Goal: Task Accomplishment & Management: Manage account settings

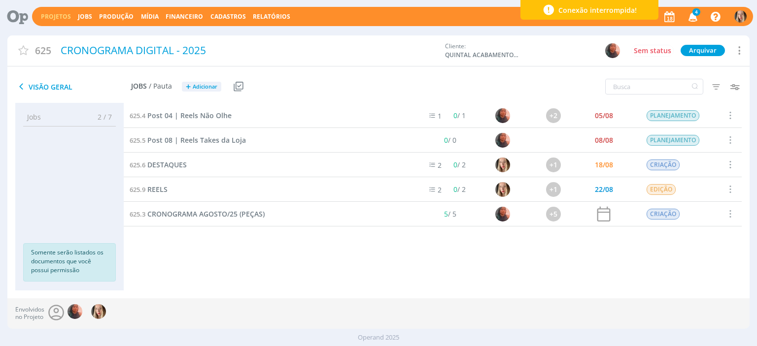
click at [690, 14] on icon "button" at bounding box center [693, 16] width 17 height 17
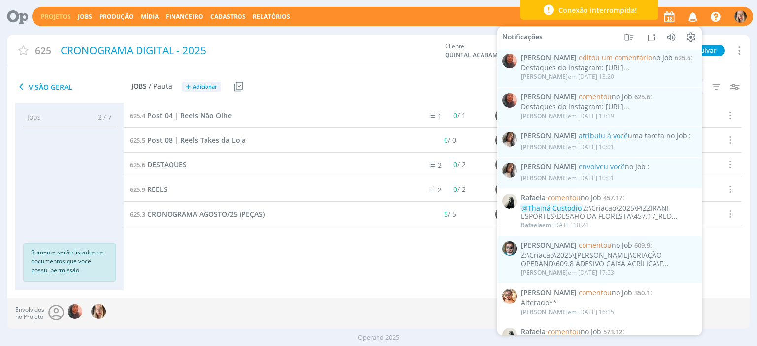
click at [63, 15] on link "Projetos" at bounding box center [56, 16] width 30 height 8
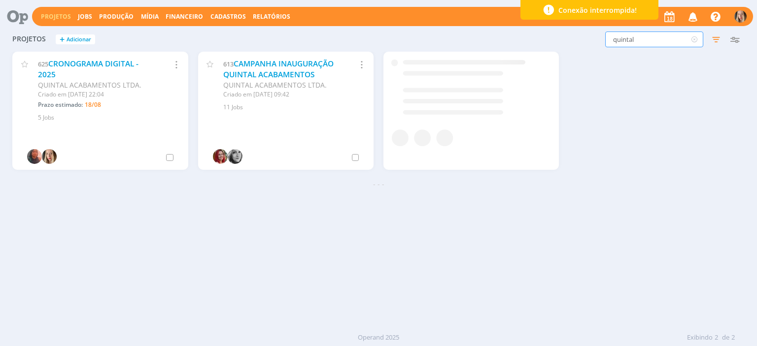
drag, startPoint x: 653, startPoint y: 42, endPoint x: 588, endPoint y: 37, distance: 64.8
click at [588, 37] on div "quintal Filtros Filtrar Limpar quintal Status Clientes Selecione Data de criaçã…" at bounding box center [610, 40] width 268 height 16
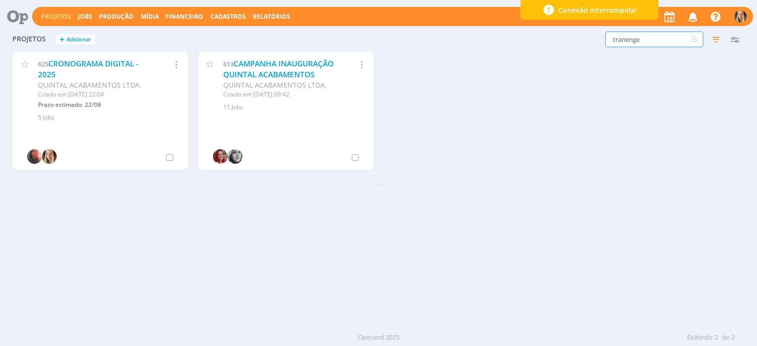
type input "tranenge"
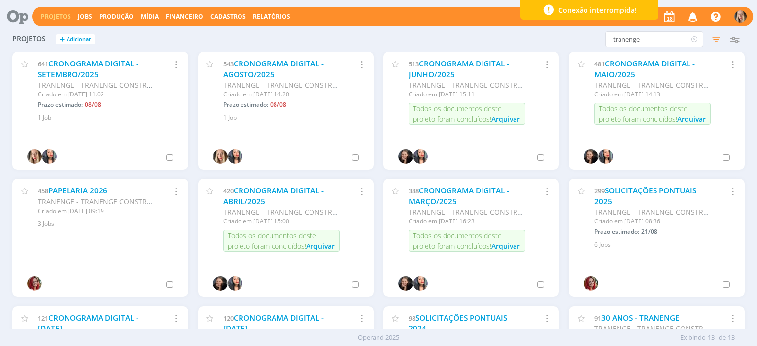
click at [68, 72] on link "CRONOGRAMA DIGITAL - SETEMBRO/2025" at bounding box center [88, 69] width 101 height 21
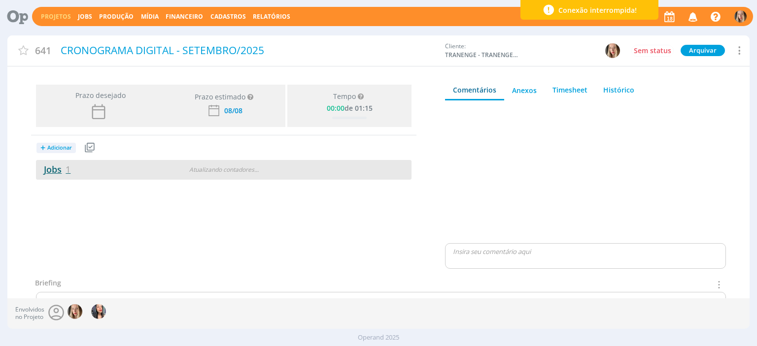
click at [58, 165] on link "Jobs 1" at bounding box center [53, 170] width 35 height 12
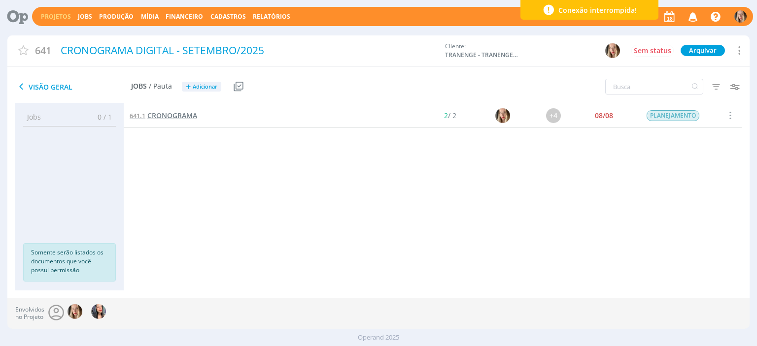
click at [177, 120] on span "CRONOGRAMA" at bounding box center [172, 115] width 50 height 9
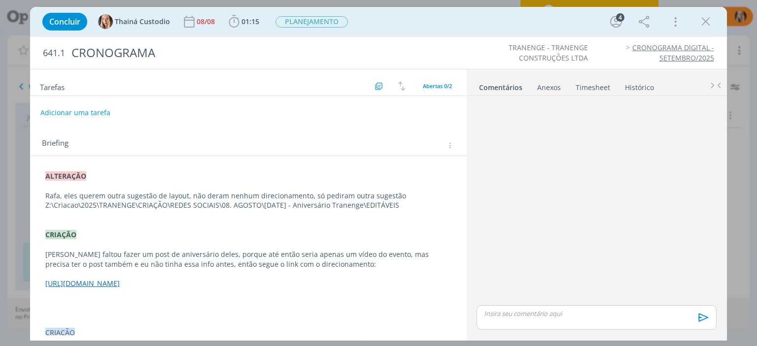
click at [41, 173] on div "ALTERAÇÃO Rafa, eles querem outra sugestão de layout, não deram nenhum direcion…" at bounding box center [248, 264] width 420 height 193
click at [406, 210] on p "dialog" at bounding box center [248, 215] width 406 height 10
click at [306, 202] on p "Z:\Criacao\2025\TRANENGE\CRIAÇÃO\REDES SOCIAIS\08. AGOSTO\[DATE] - Aniversário …" at bounding box center [248, 206] width 406 height 10
click at [406, 208] on p "Z:\Criacao\2025\TRANENGE\CRIAÇÃO\REDES SOCIAIS\08. AGOSTO\[DATE] - Aniversário …" at bounding box center [248, 206] width 406 height 10
click at [406, 208] on p "Z:\Criacao\2025\TRANENGE\CRIAÇÃO\REDES SOCIAIS\08. AGOSTO\[DATE] - Aniversário …" at bounding box center [248, 206] width 405 height 10
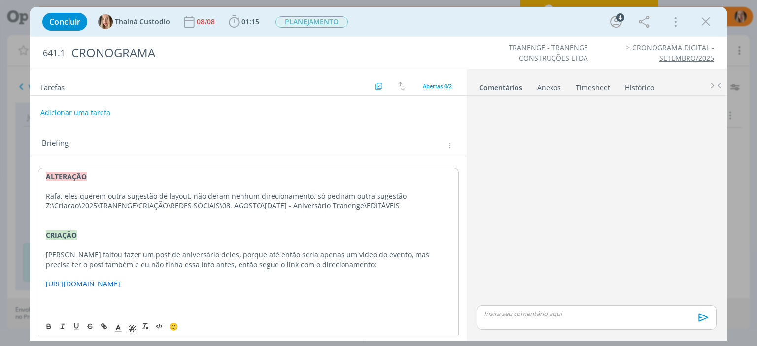
click at [406, 208] on p "Z:\Criacao\2025\TRANENGE\CRIAÇÃO\REDES SOCIAIS\08. AGOSTO\[DATE] - Aniversário …" at bounding box center [248, 206] width 405 height 10
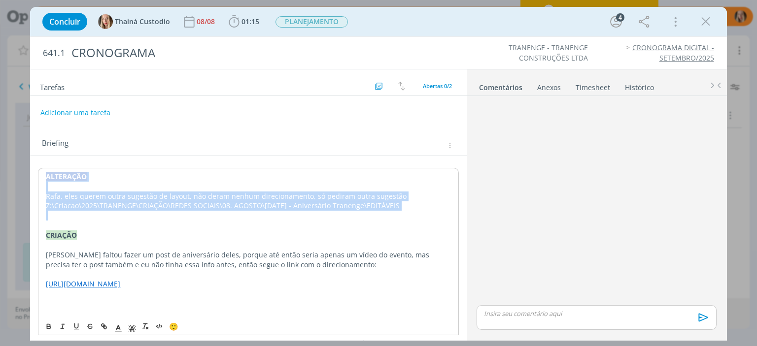
drag, startPoint x: 406, startPoint y: 208, endPoint x: 61, endPoint y: 176, distance: 346.0
click at [60, 175] on div "ALTERAÇÃO Rafa, eles querem outra sugestão de layout, não deram nenhum direcion…" at bounding box center [248, 265] width 420 height 194
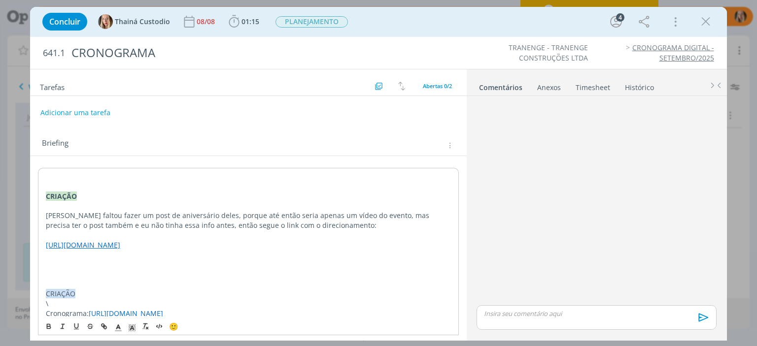
click at [48, 190] on p "dialog" at bounding box center [248, 187] width 405 height 10
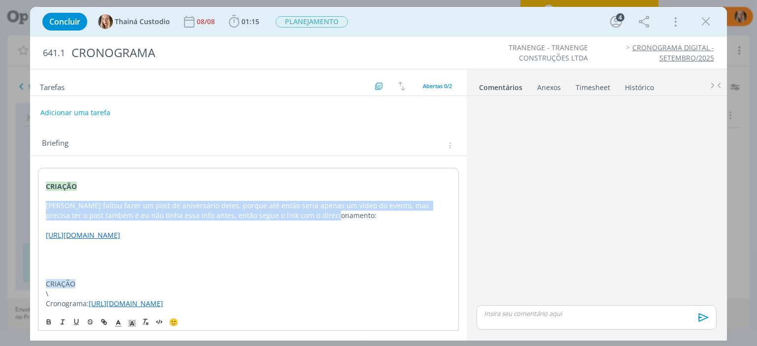
drag, startPoint x: 43, startPoint y: 203, endPoint x: 325, endPoint y: 214, distance: 282.1
click at [325, 214] on div "CRIAÇÃO Rafa faltou fazer um post de aniversário deles, porque até então seria …" at bounding box center [248, 240] width 420 height 144
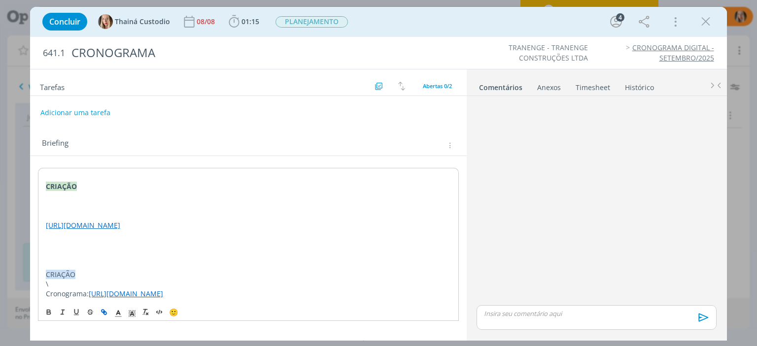
drag, startPoint x: 244, startPoint y: 237, endPoint x: 17, endPoint y: 173, distance: 236.1
click at [17, 173] on div "Concluir Thainá Custodio [DATE] 01:15 Iniciar Apontar Data * [DATE] Horas * 00:…" at bounding box center [378, 173] width 757 height 346
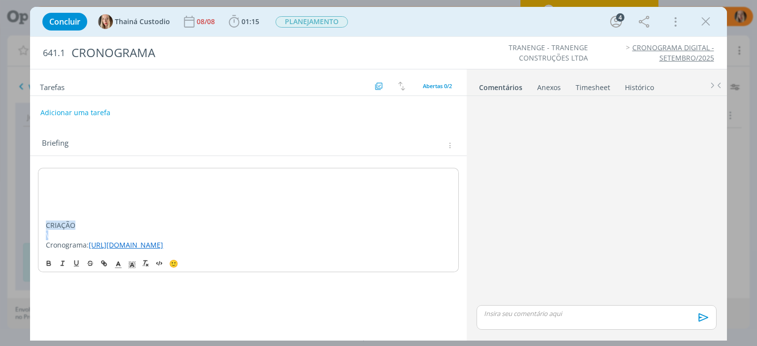
drag, startPoint x: 59, startPoint y: 236, endPoint x: 41, endPoint y: 233, distance: 17.6
click at [41, 233] on div "CRIAÇÃO \ Cronograma: [URL][DOMAIN_NAME]" at bounding box center [248, 211] width 420 height 86
click at [46, 229] on p "CRIAÇÃO" at bounding box center [248, 226] width 405 height 10
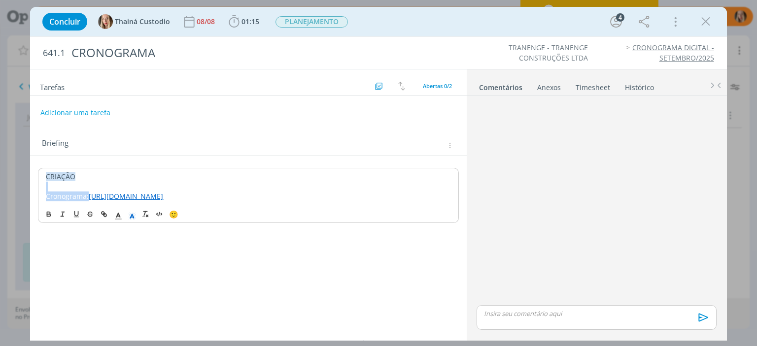
drag, startPoint x: 88, startPoint y: 194, endPoint x: 21, endPoint y: 190, distance: 67.1
click at [21, 190] on div "Concluir Thainá Custodio [DATE] 01:15 Iniciar Apontar Data * [DATE] Horas * 00:…" at bounding box center [378, 173] width 757 height 346
click at [47, 218] on icon "dialog" at bounding box center [49, 214] width 8 height 8
drag, startPoint x: 88, startPoint y: 177, endPoint x: 28, endPoint y: 168, distance: 60.8
click at [28, 168] on div "Concluir Thainá Custodio [DATE] 01:15 Iniciar Apontar Data * [DATE] Horas * 00:…" at bounding box center [378, 173] width 757 height 346
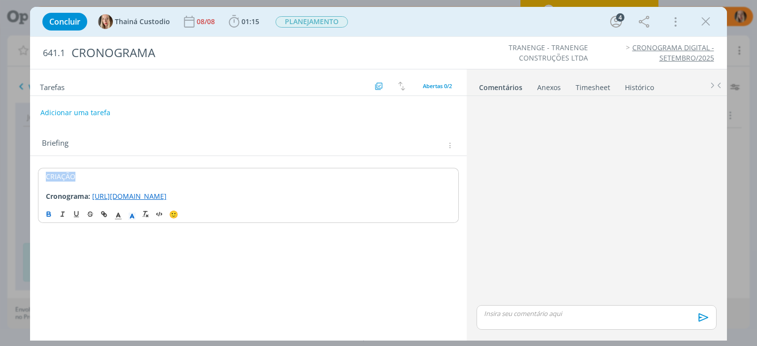
click at [48, 218] on icon "dialog" at bounding box center [49, 214] width 8 height 8
click at [111, 201] on link "[URL][DOMAIN_NAME]" at bounding box center [129, 196] width 74 height 9
drag, startPoint x: 92, startPoint y: 195, endPoint x: 133, endPoint y: 204, distance: 41.4
click at [133, 202] on p "Cronograma: [URL][DOMAIN_NAME]" at bounding box center [248, 197] width 405 height 10
drag, startPoint x: 125, startPoint y: 203, endPoint x: 93, endPoint y: 196, distance: 33.2
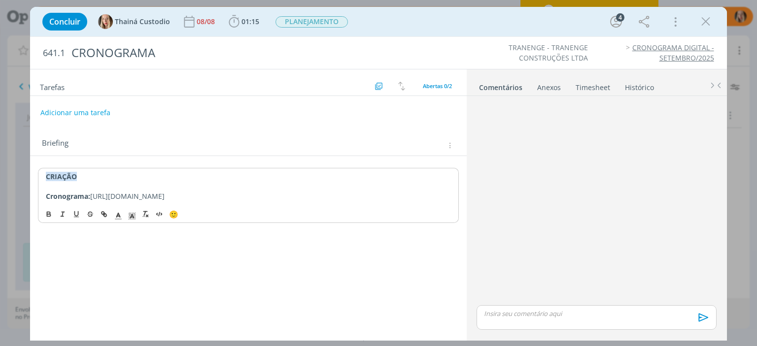
click at [93, 196] on p "Cronograma: [URL][DOMAIN_NAME]" at bounding box center [248, 197] width 405 height 10
click at [102, 215] on icon "dialog" at bounding box center [103, 213] width 3 height 3
type input "[URL][DOMAIN_NAME]"
click at [278, 177] on link "dialog" at bounding box center [276, 176] width 28 height 9
click at [215, 202] on p "Cronograma: [URL][DOMAIN_NAME]" at bounding box center [248, 197] width 405 height 10
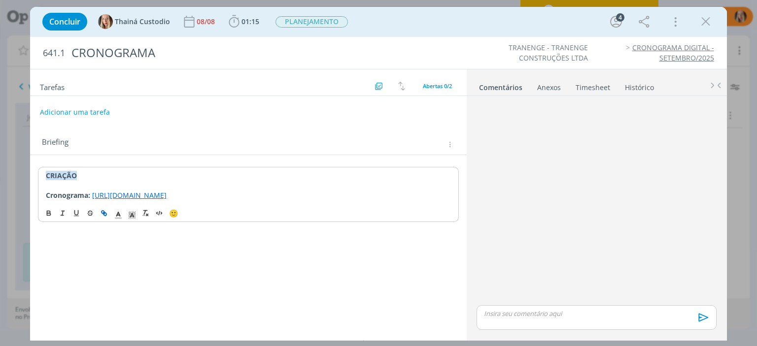
click at [103, 109] on button "Adicionar uma tarefa" at bounding box center [75, 112] width 70 height 17
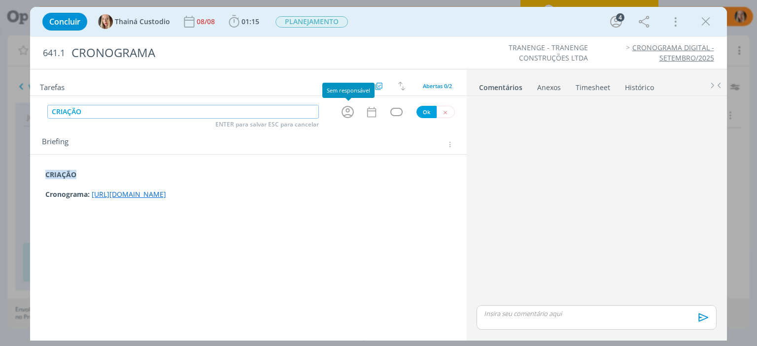
click at [351, 108] on icon "dialog" at bounding box center [347, 111] width 15 height 15
type input "CRIAÇÃO"
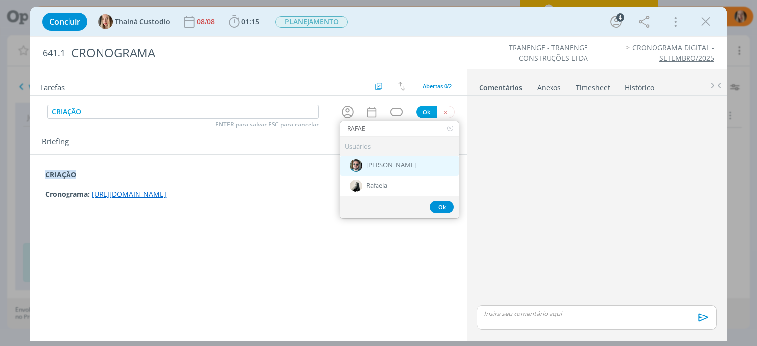
type input "RAFAE"
click at [404, 172] on div "[PERSON_NAME]" at bounding box center [399, 166] width 119 height 20
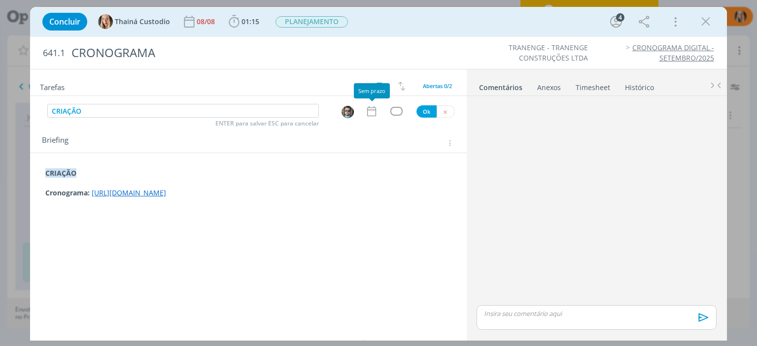
click at [373, 114] on icon "dialog" at bounding box center [371, 111] width 13 height 13
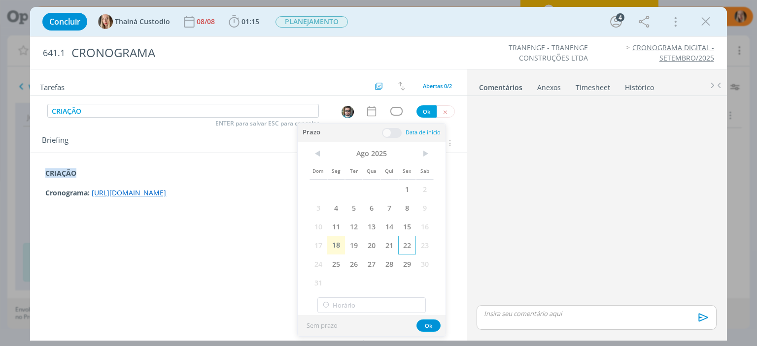
click at [409, 242] on span "22" at bounding box center [407, 245] width 18 height 19
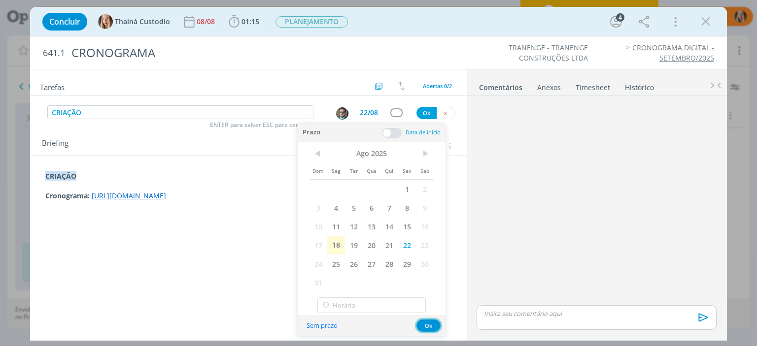
click at [432, 331] on button "Ok" at bounding box center [428, 326] width 24 height 12
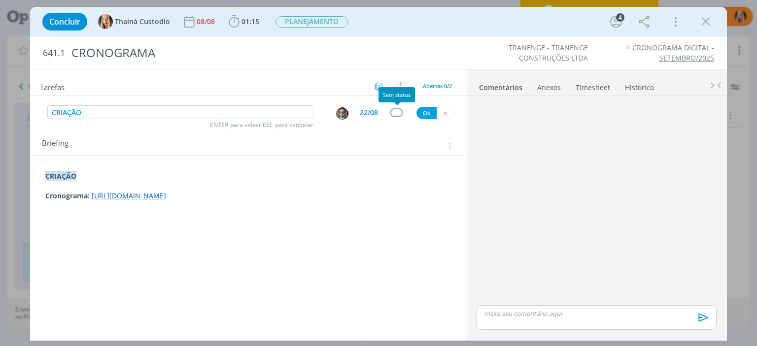
click at [392, 113] on div "dialog" at bounding box center [396, 112] width 12 height 8
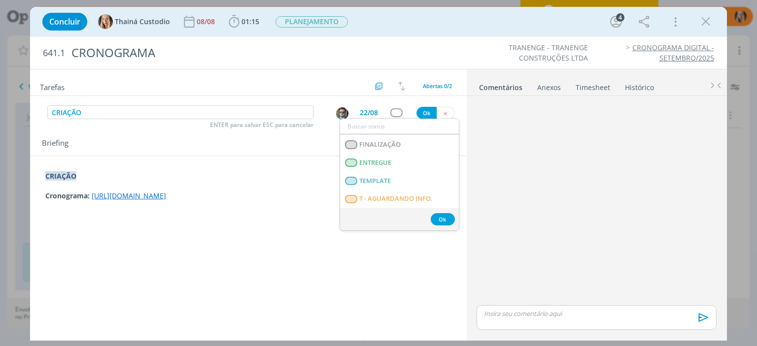
scroll to position [246, 0]
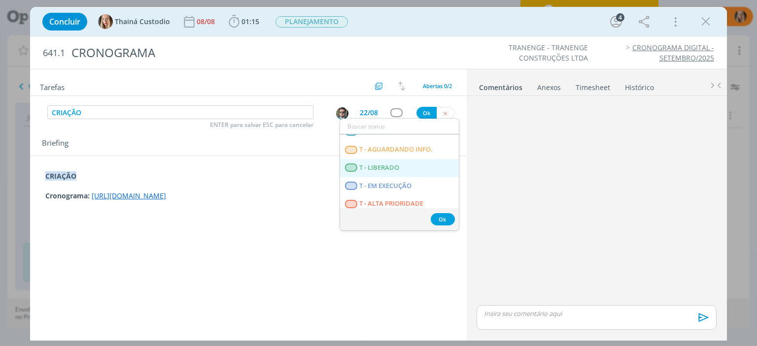
click at [368, 168] on span "T - LIBERADO" at bounding box center [380, 168] width 40 height 8
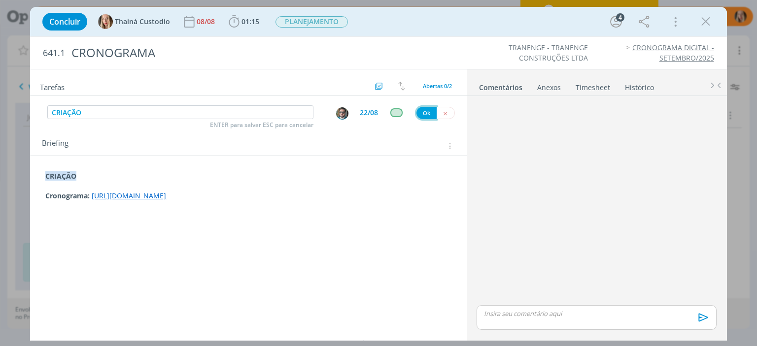
click at [423, 111] on button "Ok" at bounding box center [426, 113] width 20 height 12
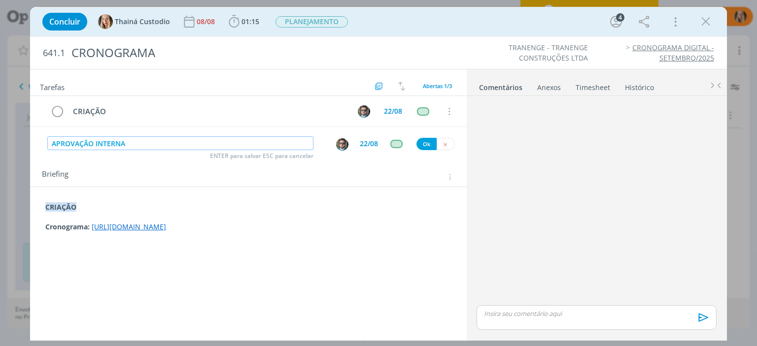
click at [343, 144] on img "dialog" at bounding box center [342, 144] width 12 height 12
type input "APROVAÇÃO INTERNA"
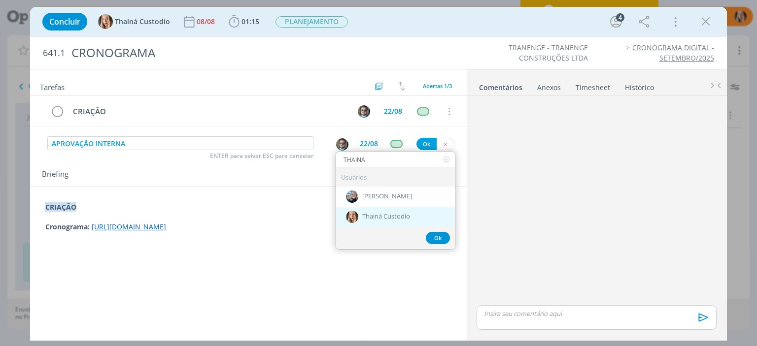
type input "THAINA"
click at [375, 214] on span "Thainá Custodio" at bounding box center [386, 217] width 48 height 8
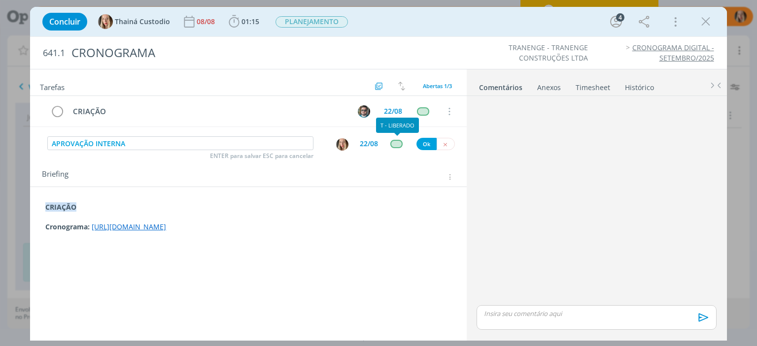
click at [395, 143] on div "dialog" at bounding box center [396, 144] width 12 height 8
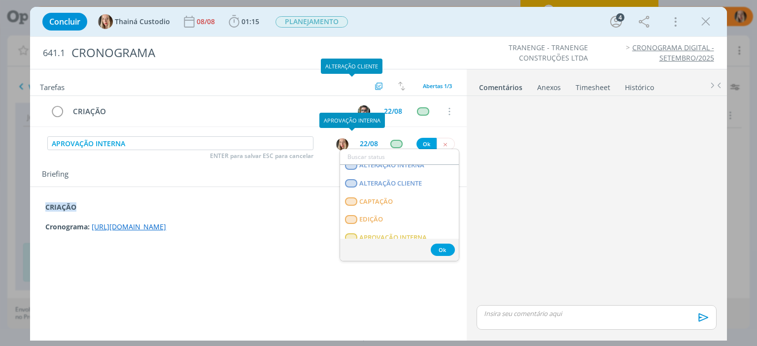
scroll to position [233, 0]
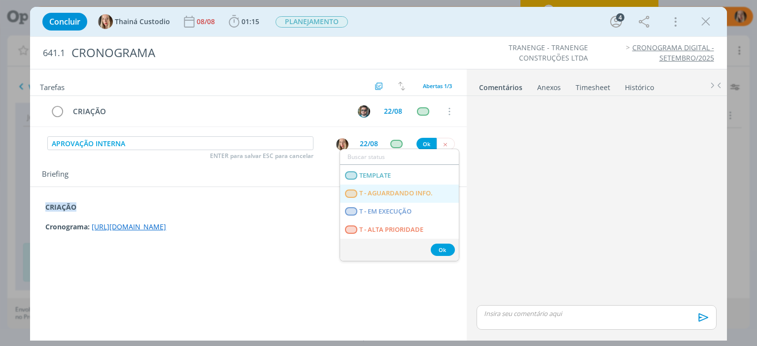
click at [373, 190] on span "T - AGUARDANDO INFO." at bounding box center [396, 194] width 73 height 8
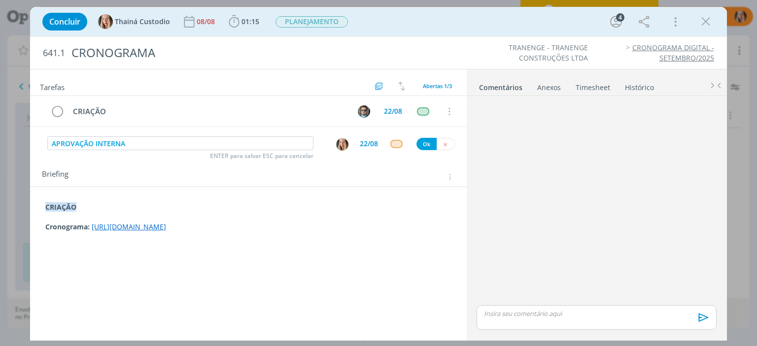
click at [364, 143] on div "22/08" at bounding box center [369, 143] width 18 height 7
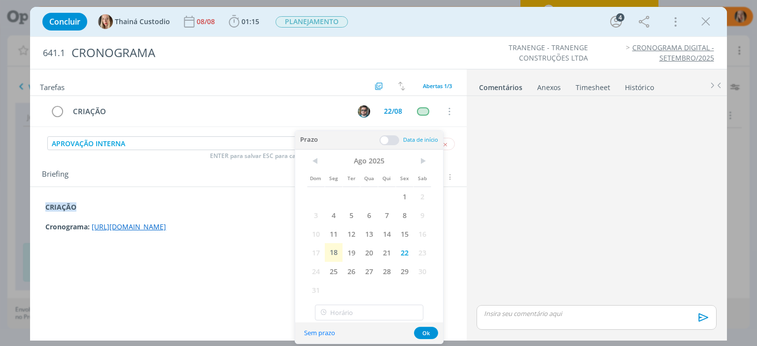
click at [329, 329] on button "Sem prazo" at bounding box center [320, 333] width 44 height 13
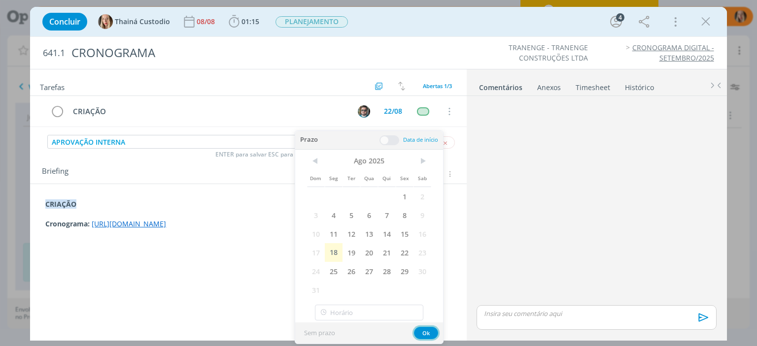
click at [425, 335] on button "Ok" at bounding box center [426, 333] width 24 height 12
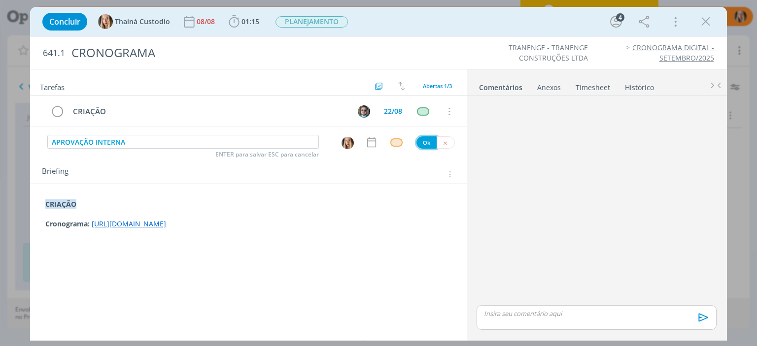
click at [424, 145] on button "Ok" at bounding box center [426, 143] width 20 height 12
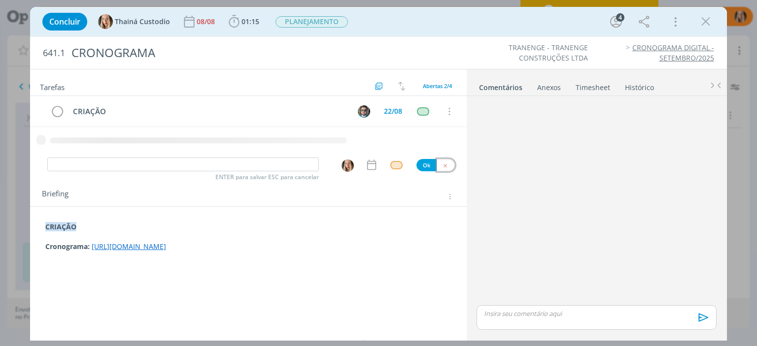
click at [446, 164] on icon "dialog" at bounding box center [445, 166] width 6 height 6
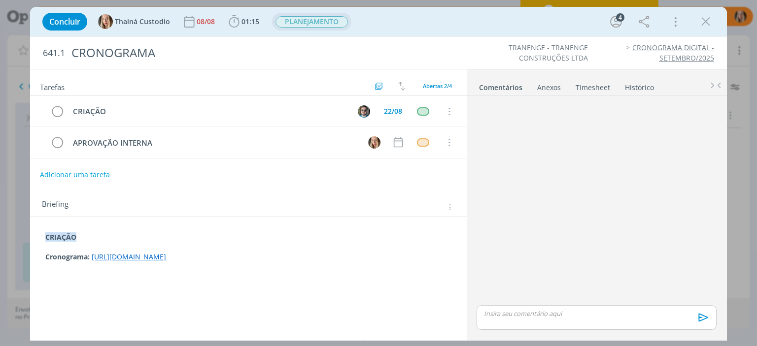
click at [287, 17] on span "PLANEJAMENTO" at bounding box center [312, 21] width 72 height 11
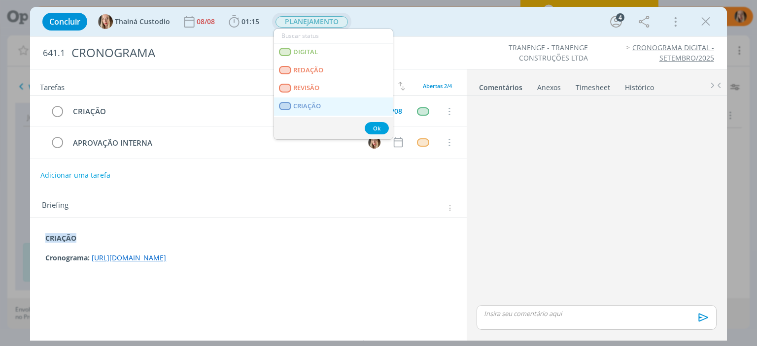
click at [310, 103] on span "CRIAÇÃO" at bounding box center [308, 107] width 28 height 8
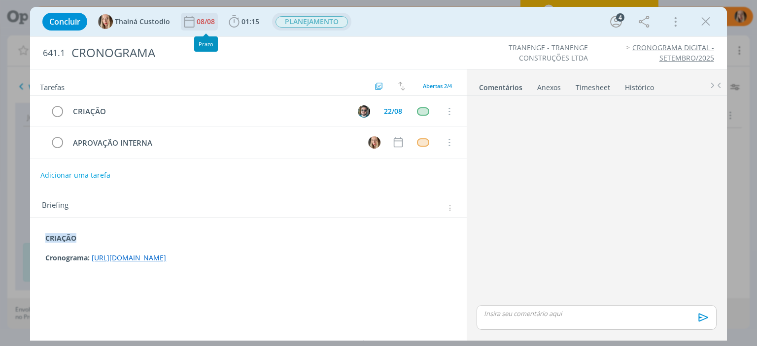
click at [208, 22] on div "08/08" at bounding box center [207, 21] width 20 height 7
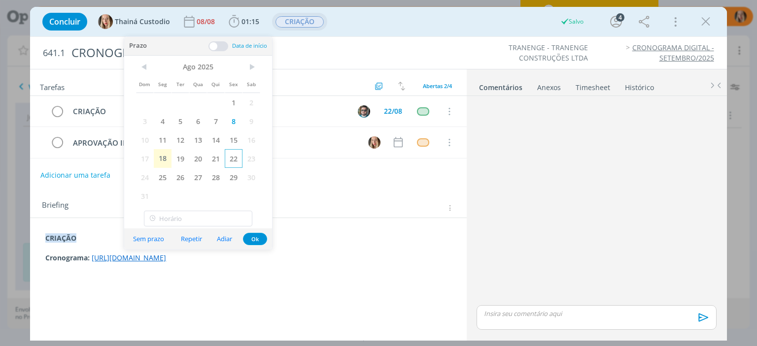
click at [232, 153] on span "22" at bounding box center [234, 158] width 18 height 19
click at [257, 242] on button "Ok" at bounding box center [255, 239] width 24 height 12
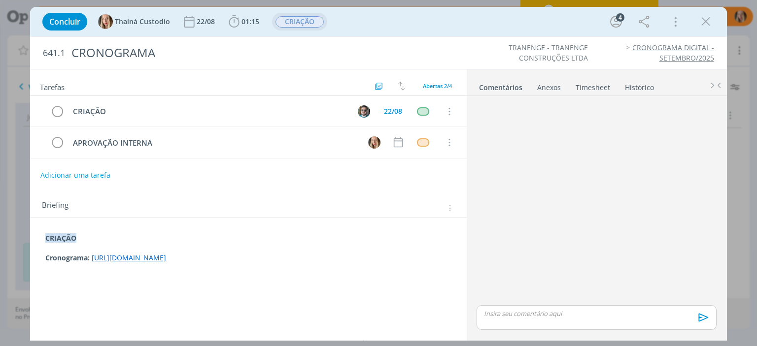
click at [705, 25] on icon "dialog" at bounding box center [705, 21] width 15 height 15
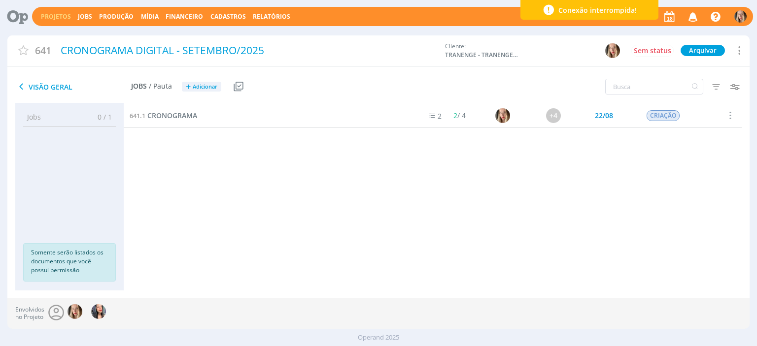
click at [56, 15] on link "Projetos" at bounding box center [56, 16] width 30 height 8
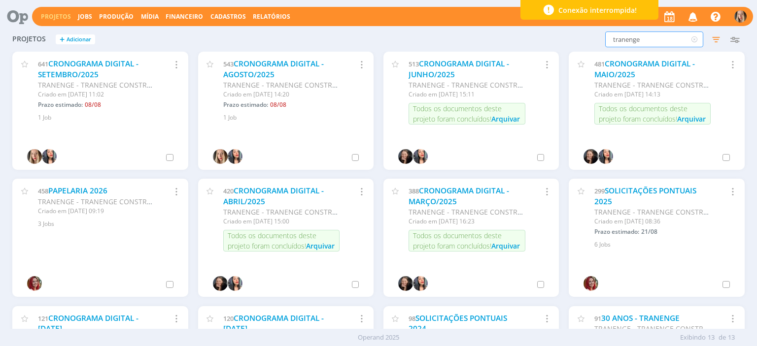
drag, startPoint x: 637, startPoint y: 41, endPoint x: 548, endPoint y: 46, distance: 89.9
click at [548, 46] on div "tranenge Filtros Filtrar Limpar tranenge Status Clientes Selecione Data de cria…" at bounding box center [610, 40] width 268 height 16
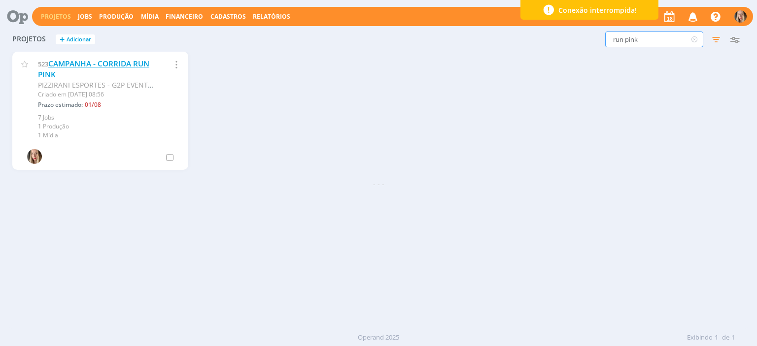
type input "run pink"
click at [130, 64] on link "CAMPANHA - CORRIDA RUN PINK" at bounding box center [93, 69] width 111 height 21
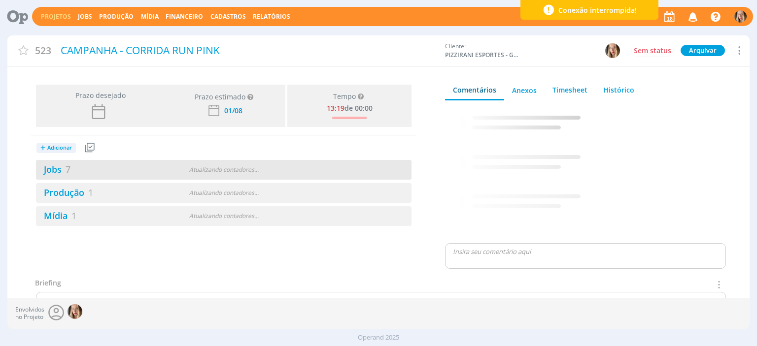
click at [57, 176] on div "Jobs 7 Atualizando contadores . . ." at bounding box center [224, 170] width 376 height 20
click at [57, 170] on link "Jobs 7" at bounding box center [53, 170] width 35 height 12
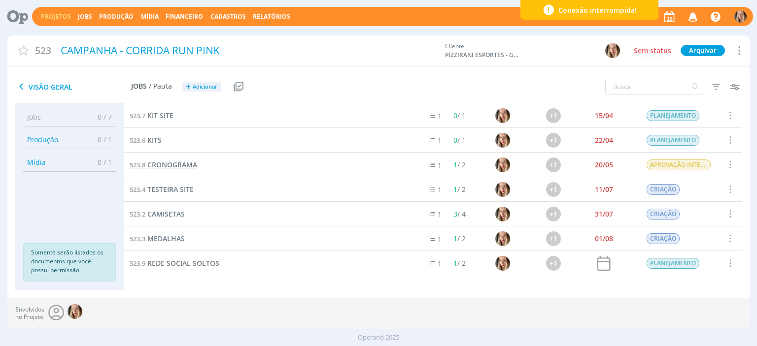
click at [175, 164] on span "CRONOGRAMA" at bounding box center [172, 164] width 50 height 9
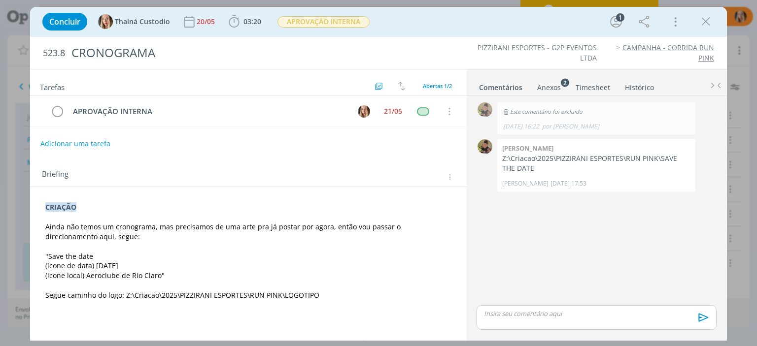
click at [45, 200] on div "CRIAÇÃO Ainda não temos um cronograma, mas precisamos de uma arte pra já postar…" at bounding box center [248, 256] width 420 height 115
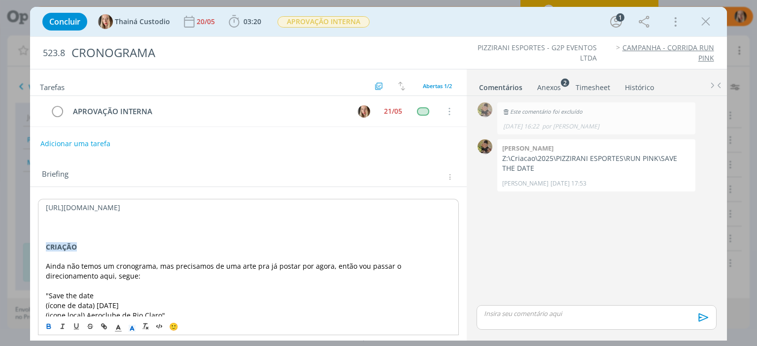
click at [44, 210] on div "[URL][DOMAIN_NAME] ﻿ CRIAÇÃO Ainda não temos um cronograma, mas precisamos de u…" at bounding box center [248, 276] width 420 height 154
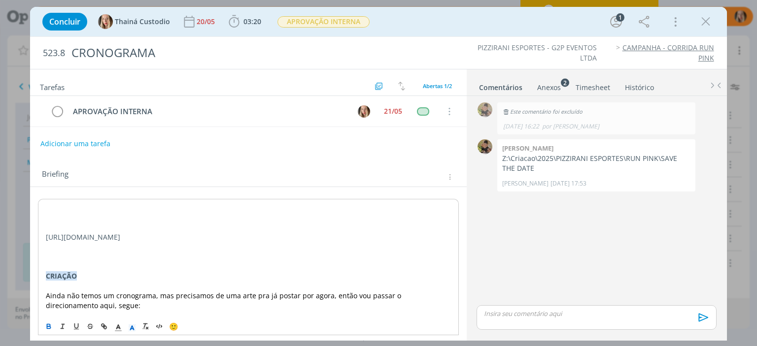
drag, startPoint x: 43, startPoint y: 281, endPoint x: 87, endPoint y: 286, distance: 44.1
click at [87, 286] on div "[URL][DOMAIN_NAME] CRIAÇÃO Ainda não temos um cronograma, mas precisamos de uma…" at bounding box center [248, 291] width 420 height 184
copy strong "CRIAÇÃO"
click at [50, 207] on p "dialog" at bounding box center [248, 208] width 405 height 10
click at [40, 228] on div "CRIAÇÃO [URL][DOMAIN_NAME] CRIAÇÃO Ainda não temos um cronograma, mas precisamo…" at bounding box center [248, 291] width 420 height 184
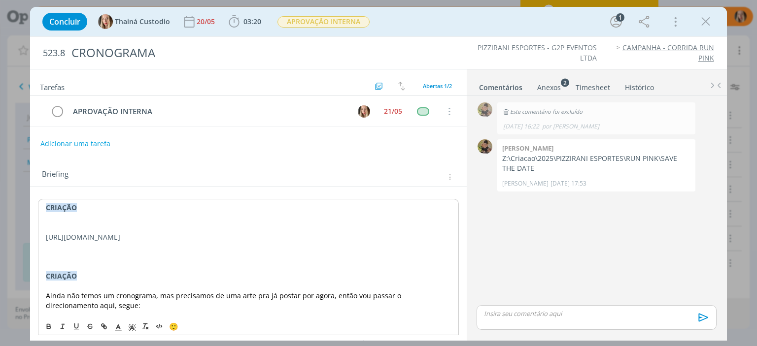
drag, startPoint x: 43, startPoint y: 234, endPoint x: 254, endPoint y: 250, distance: 211.5
click at [254, 250] on div "CRIAÇÃO [URL][DOMAIN_NAME] CRIAÇÃO Ainda não temos um cronograma, mas precisamo…" at bounding box center [248, 291] width 420 height 184
click at [102, 329] on icon "dialog" at bounding box center [104, 327] width 8 height 8
type input "[URL][DOMAIN_NAME]"
click at [256, 263] on link "dialog" at bounding box center [257, 265] width 28 height 9
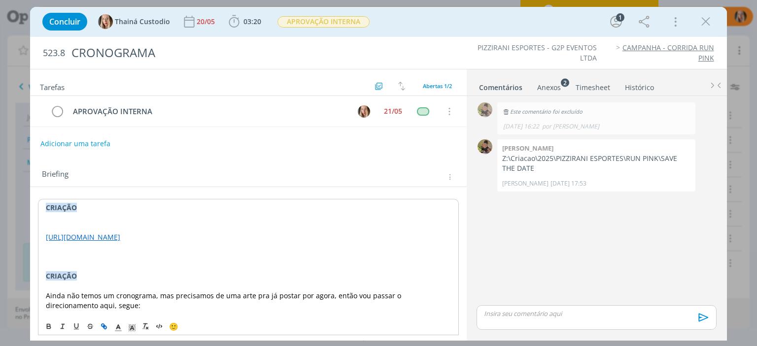
click at [88, 252] on p "dialog" at bounding box center [248, 247] width 405 height 10
click at [42, 235] on div "CRIAÇÃO [URL][DOMAIN_NAME] CRIAÇÃO Ainda não temos um cronograma, mas precisamo…" at bounding box center [248, 291] width 420 height 184
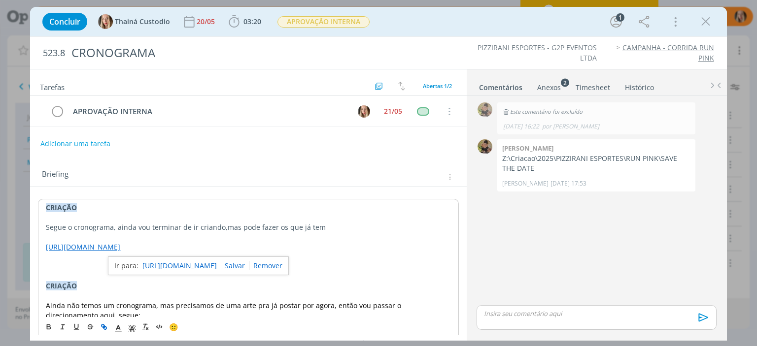
click at [343, 281] on p "dialog" at bounding box center [248, 277] width 405 height 10
click at [101, 137] on button "Adicionar uma tarefa" at bounding box center [75, 143] width 70 height 17
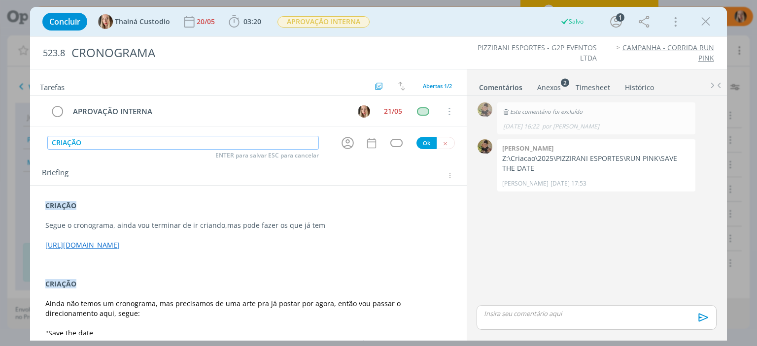
click at [342, 139] on icon "dialog" at bounding box center [347, 143] width 15 height 15
type input "CRIAÇÃO"
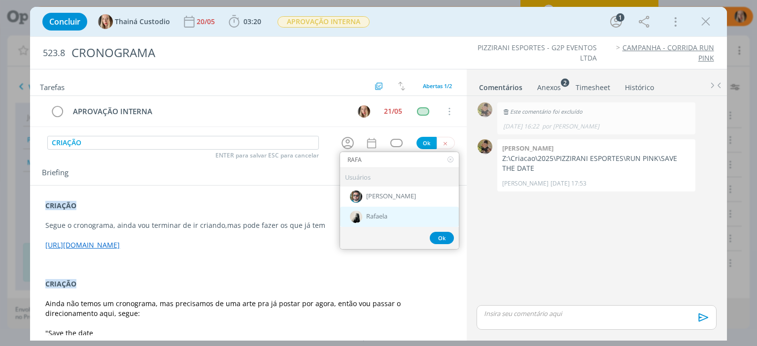
type input "RAFA"
click at [379, 219] on span "Rafaela" at bounding box center [376, 217] width 21 height 8
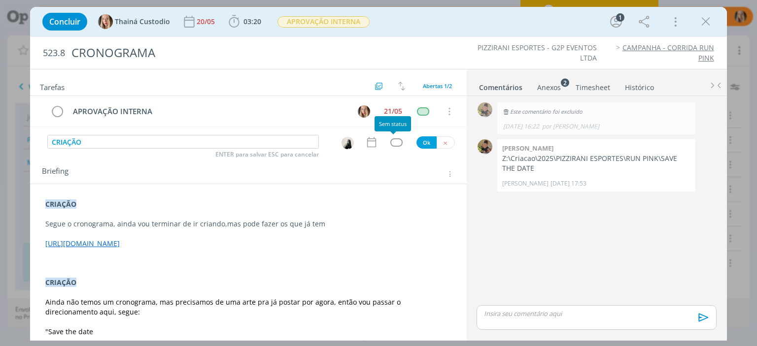
click at [392, 140] on div "dialog" at bounding box center [396, 142] width 12 height 8
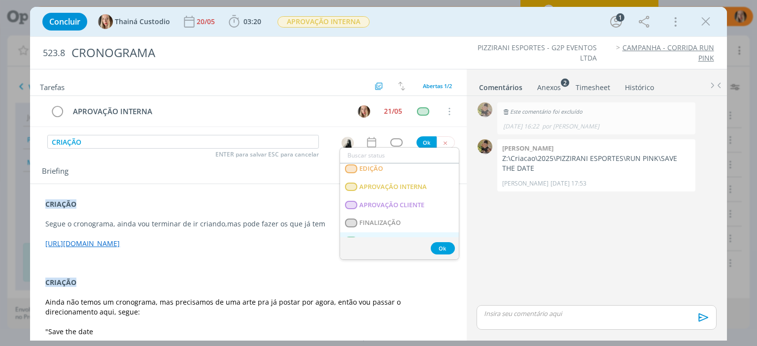
scroll to position [246, 0]
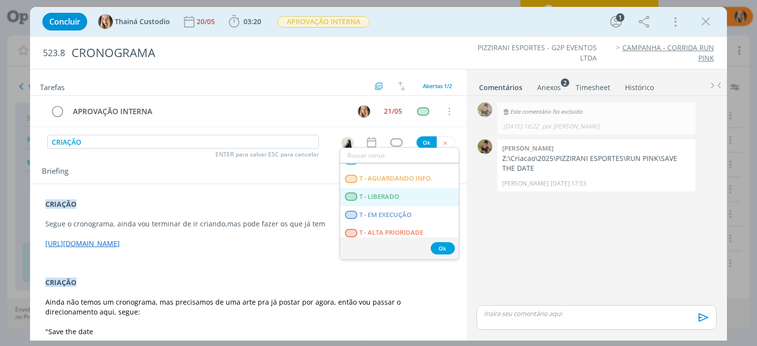
click at [384, 193] on span "T - LIBERADO" at bounding box center [380, 197] width 40 height 8
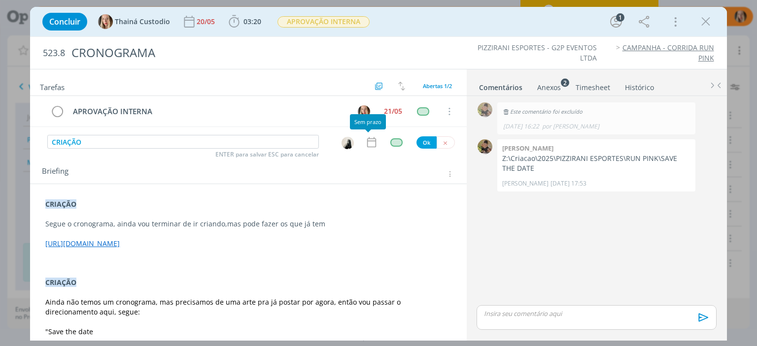
click at [368, 147] on icon "dialog" at bounding box center [371, 142] width 13 height 13
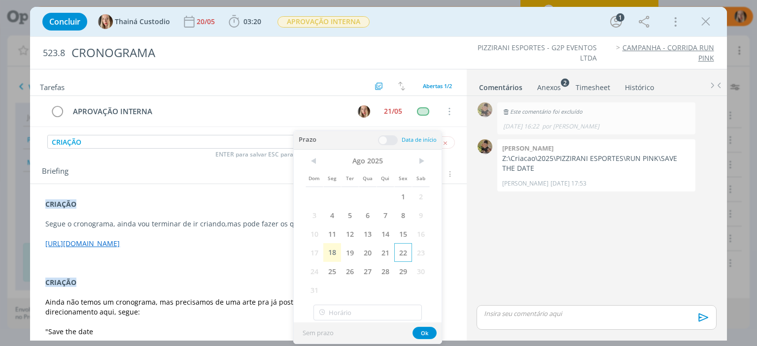
click at [402, 250] on span "22" at bounding box center [403, 252] width 18 height 19
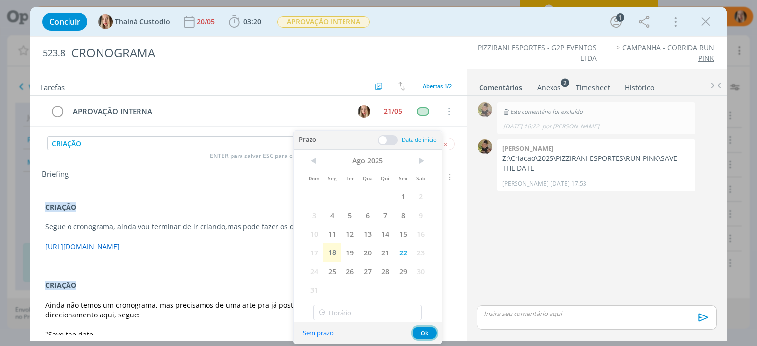
click at [428, 332] on button "Ok" at bounding box center [425, 333] width 24 height 12
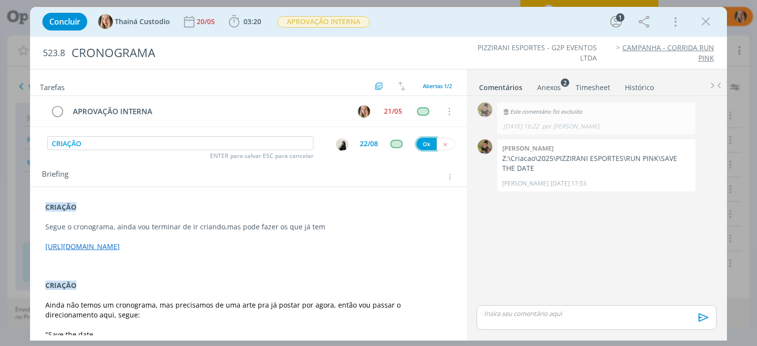
click at [424, 147] on button "Ok" at bounding box center [426, 144] width 20 height 12
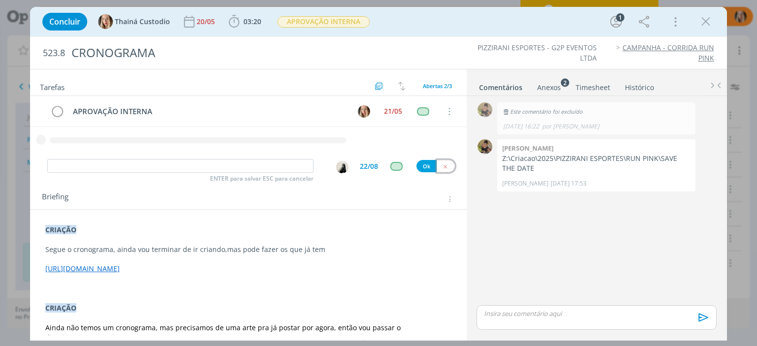
click at [442, 164] on icon "dialog" at bounding box center [445, 167] width 6 height 6
click at [441, 166] on div "Adicionar uma tarefa" at bounding box center [248, 167] width 436 height 18
click at [386, 114] on div "21/05" at bounding box center [393, 111] width 18 height 7
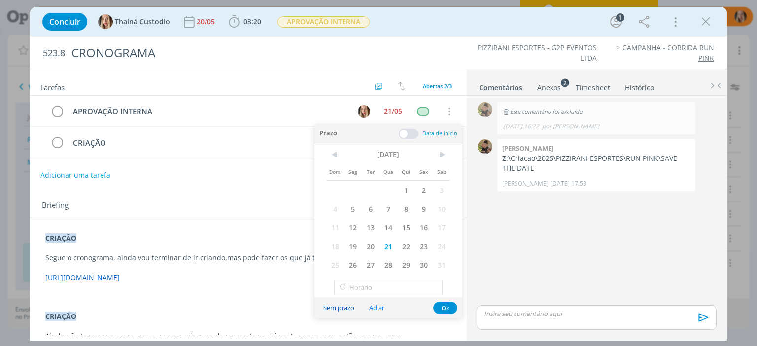
click at [341, 304] on button "Sem prazo" at bounding box center [339, 308] width 44 height 13
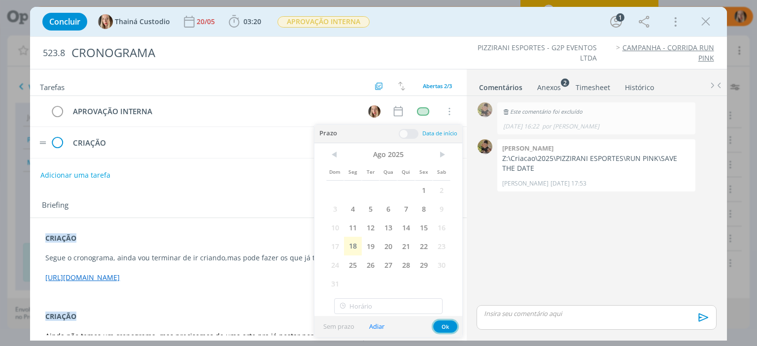
click at [443, 322] on button "Ok" at bounding box center [445, 327] width 24 height 12
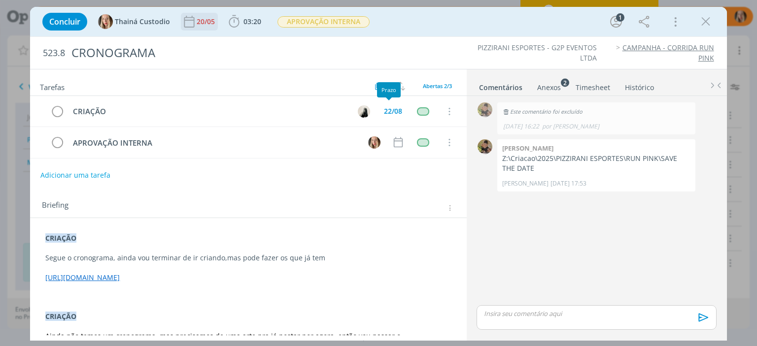
click at [200, 21] on div "20/05" at bounding box center [207, 21] width 20 height 7
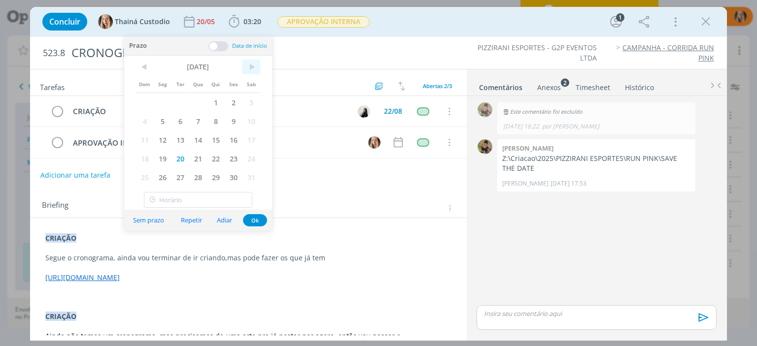
click at [252, 62] on span ">" at bounding box center [251, 67] width 18 height 15
click at [251, 63] on span ">" at bounding box center [251, 67] width 18 height 15
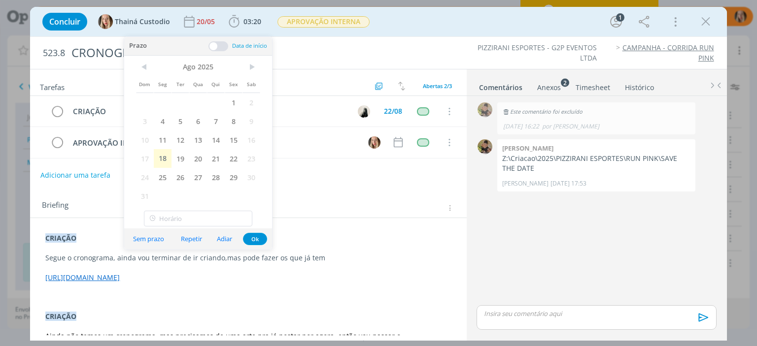
drag, startPoint x: 231, startPoint y: 157, endPoint x: 258, endPoint y: 214, distance: 63.5
click at [232, 157] on span "22" at bounding box center [234, 158] width 18 height 19
click at [260, 238] on button "Ok" at bounding box center [255, 239] width 24 height 12
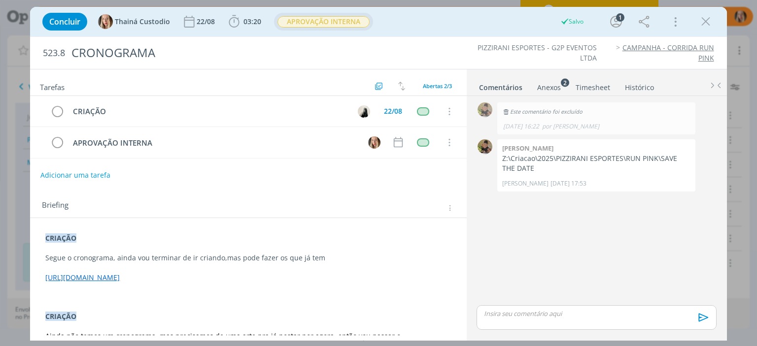
click at [296, 21] on span "APROVAÇÃO INTERNA" at bounding box center [323, 21] width 92 height 11
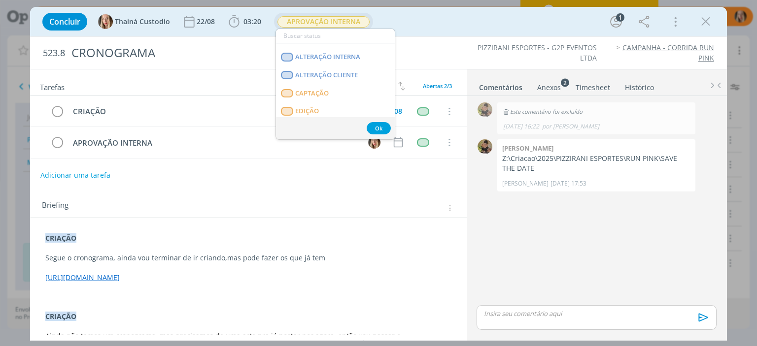
scroll to position [36, 0]
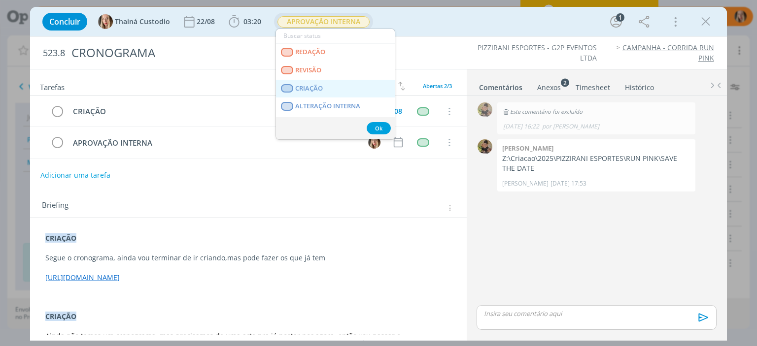
click at [318, 81] on link "CRIAÇÃO" at bounding box center [335, 89] width 119 height 18
